Goal: Information Seeking & Learning: Understand process/instructions

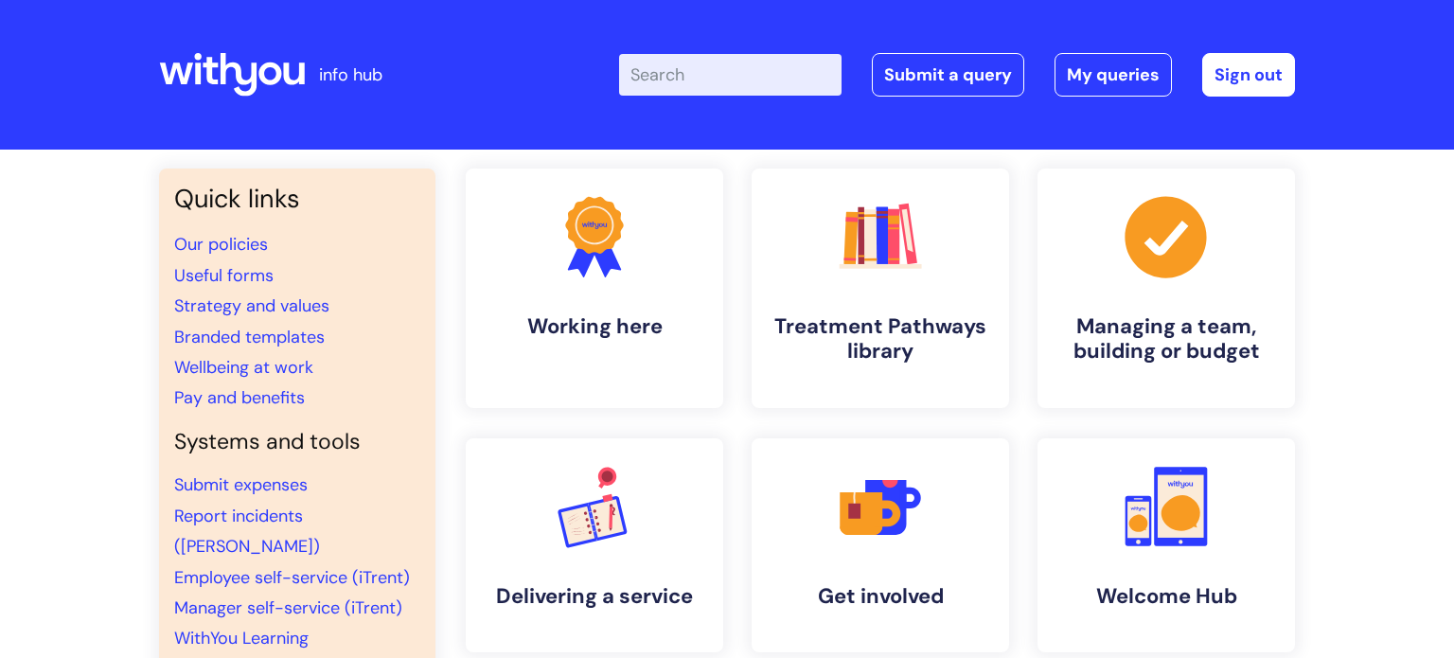
click at [683, 72] on input "Enter your search term here..." at bounding box center [730, 75] width 223 height 42
type input "my jou"
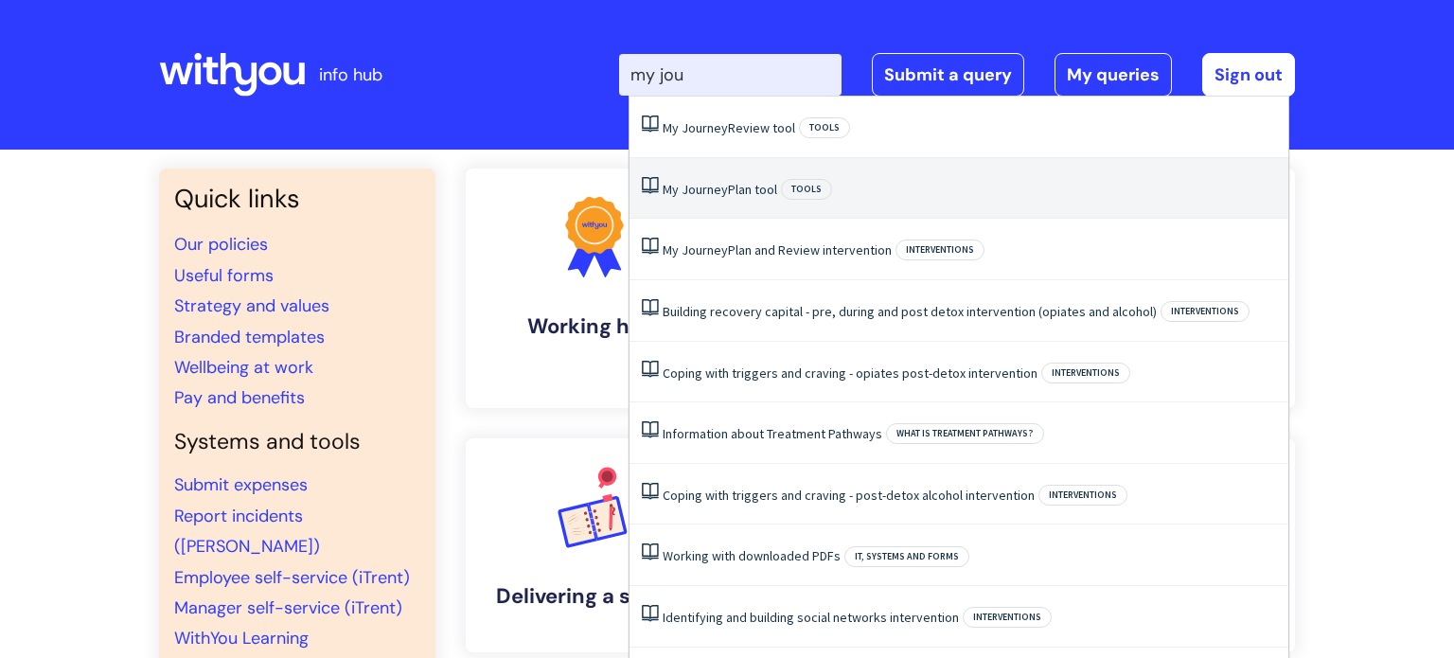
click at [723, 191] on span "Journey" at bounding box center [705, 189] width 46 height 17
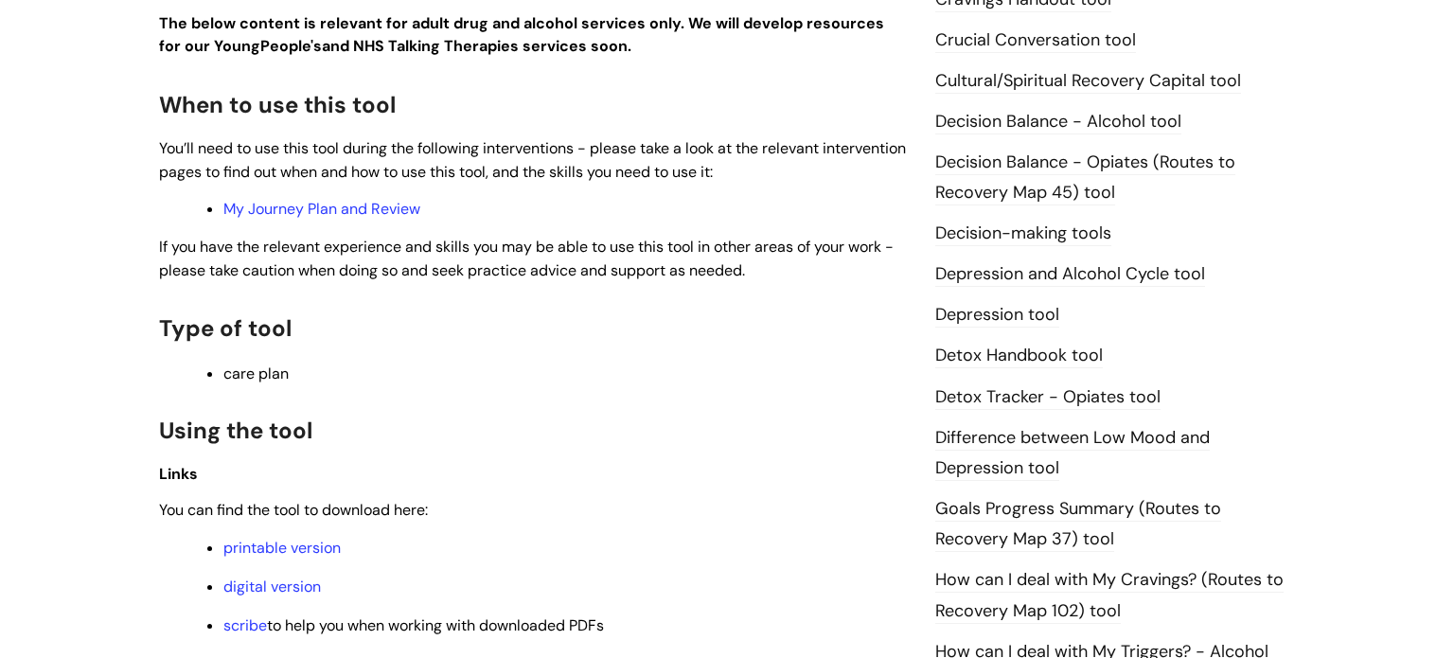
scroll to position [1009, 0]
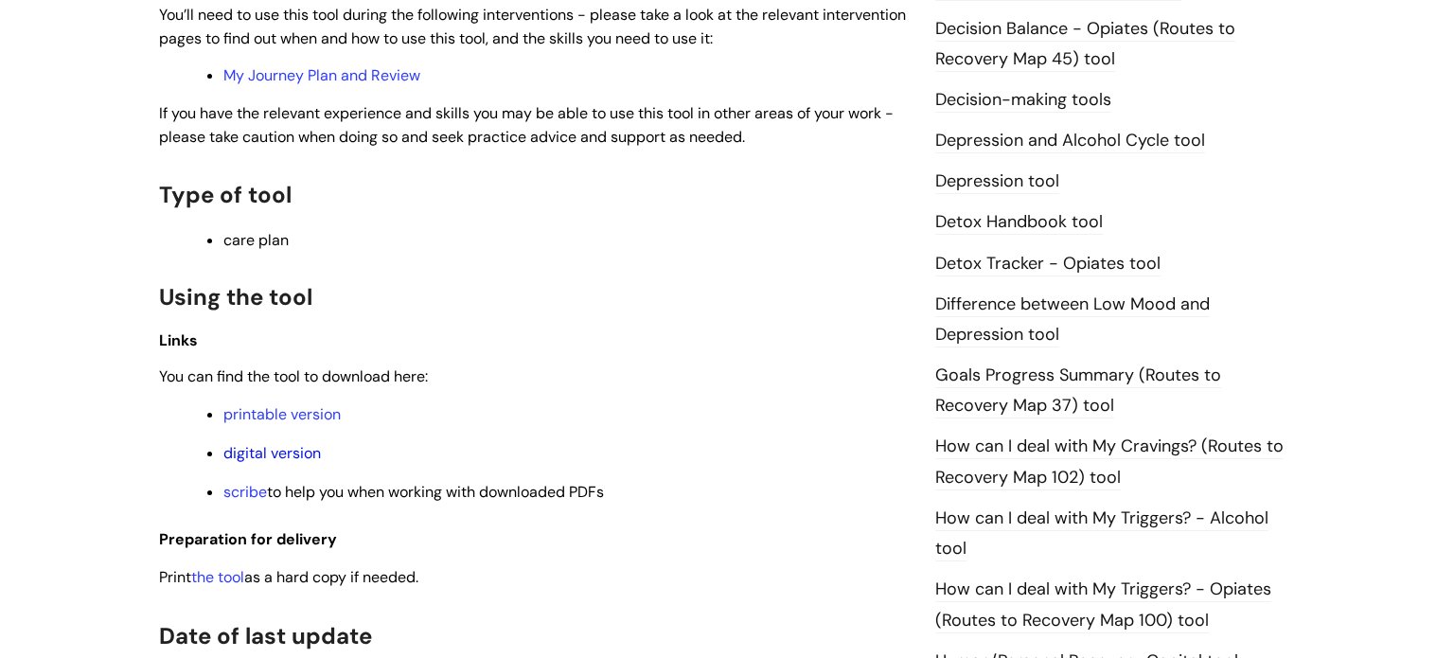
click at [251, 459] on link "digital version" at bounding box center [272, 453] width 98 height 20
